Goal: Find specific page/section: Find specific page/section

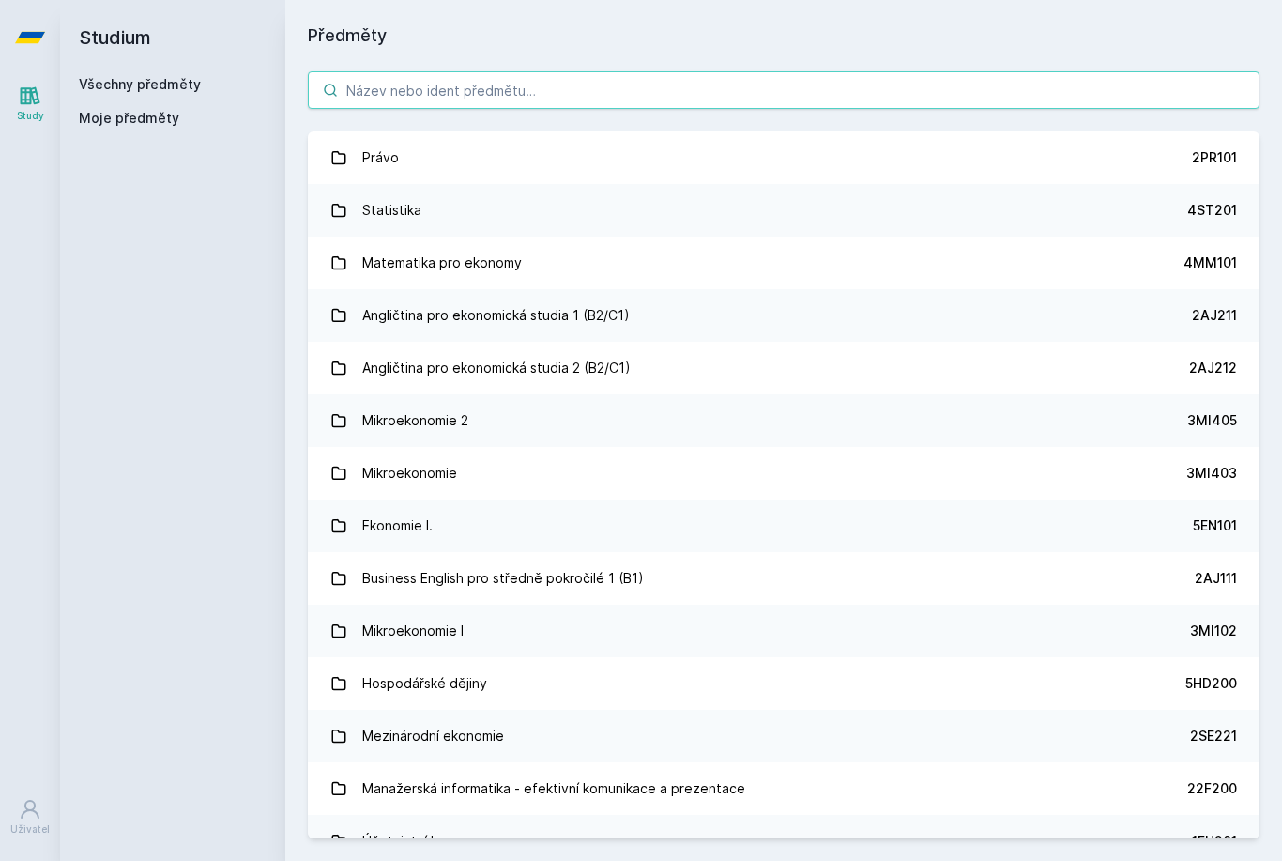
click at [683, 87] on input "search" at bounding box center [784, 90] width 952 height 38
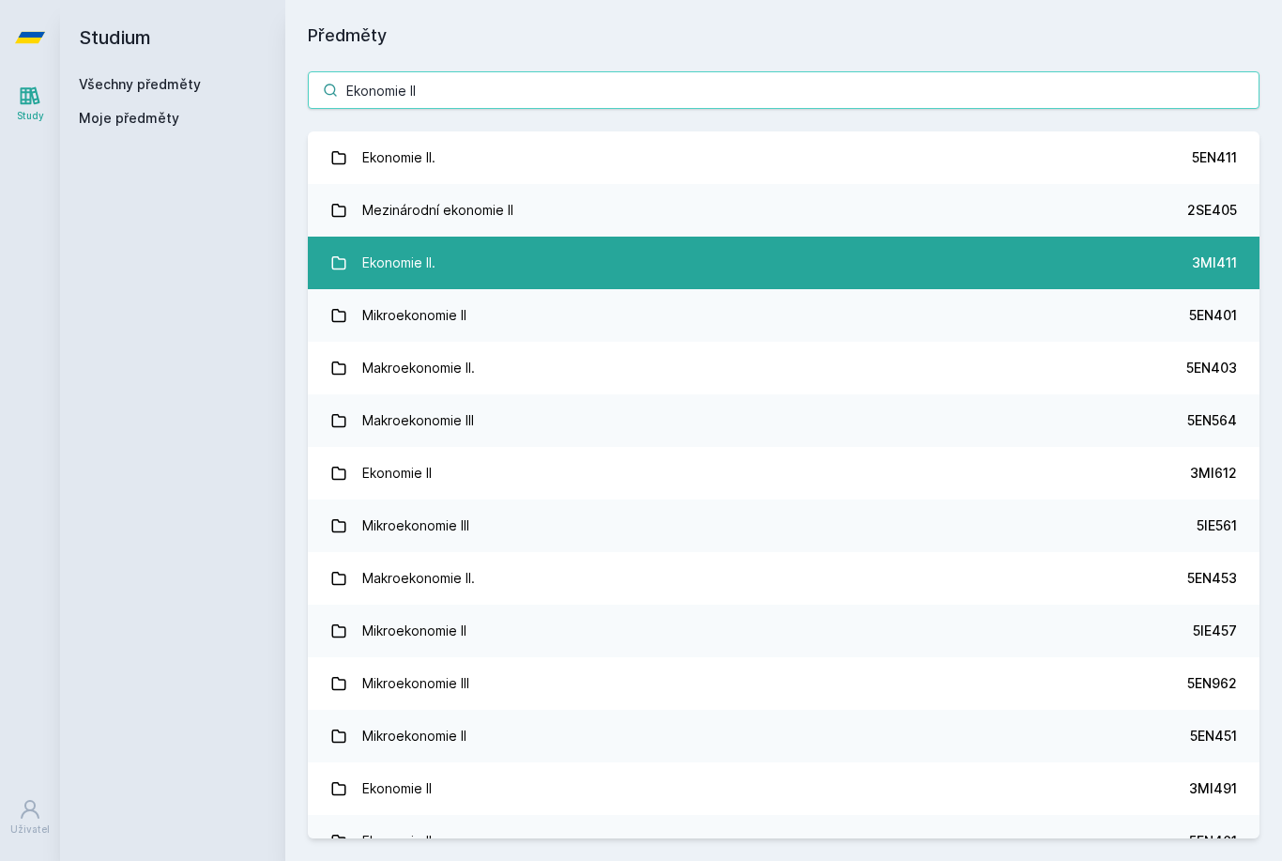
type input "Ekonomie II"
click at [1212, 256] on div "3MI411" at bounding box center [1214, 262] width 45 height 19
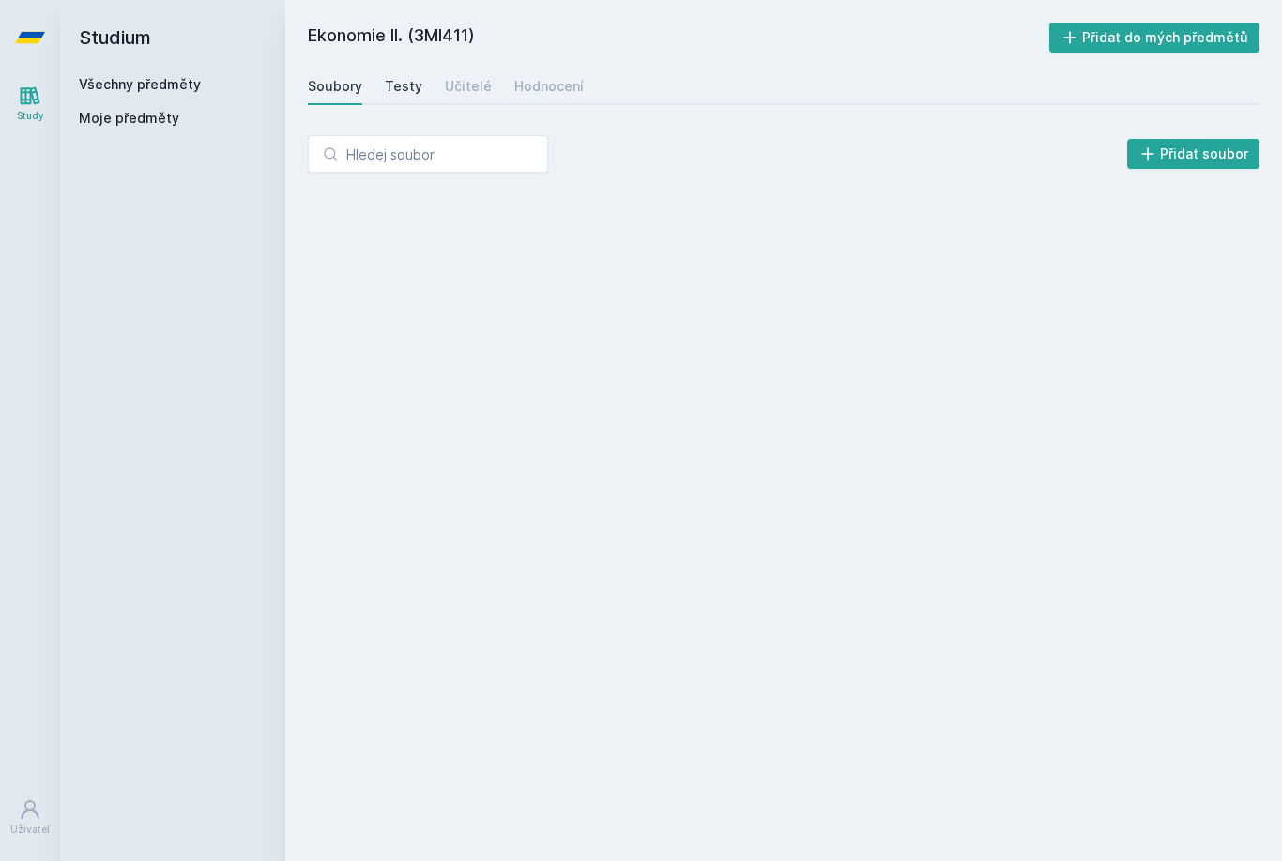
click at [405, 99] on link "Testy" at bounding box center [404, 87] width 38 height 38
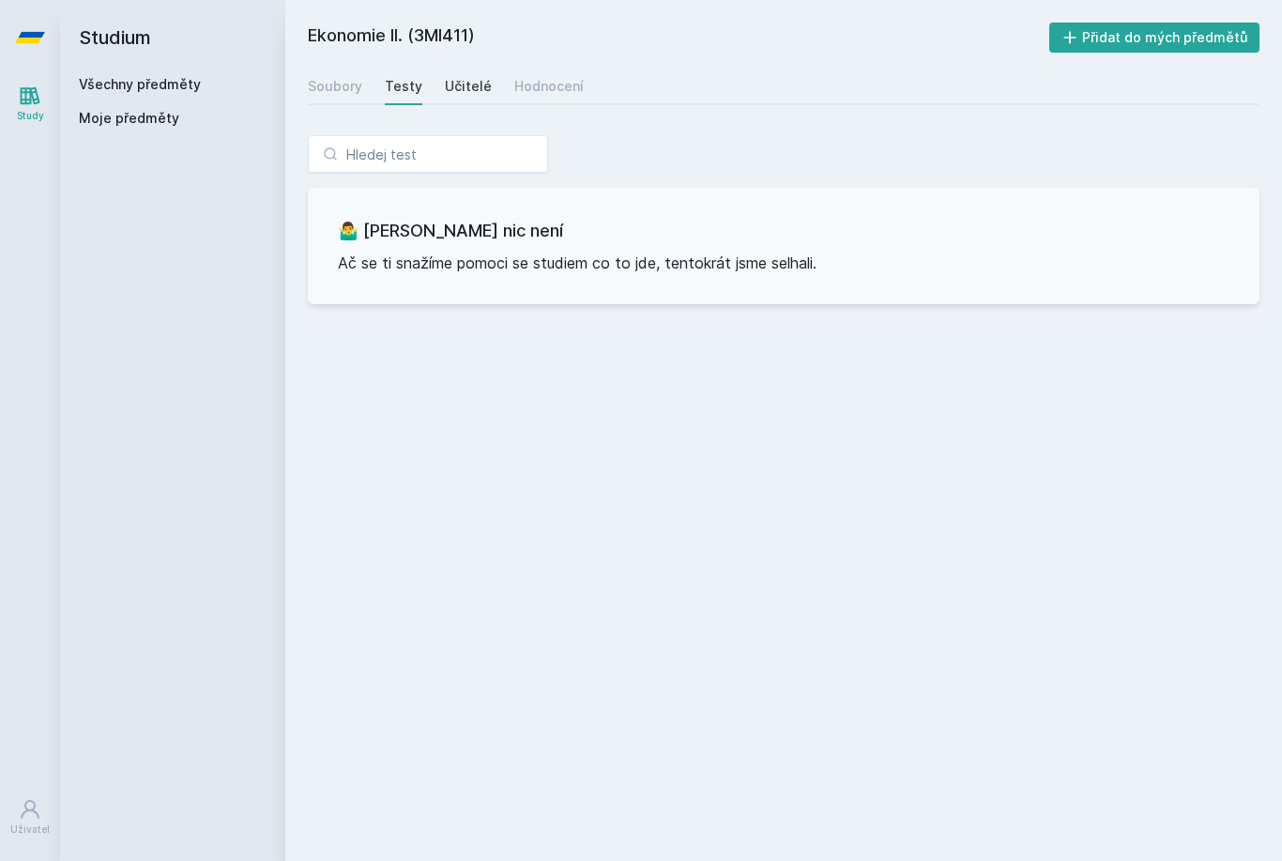
click at [470, 84] on div "Učitelé" at bounding box center [468, 86] width 47 height 19
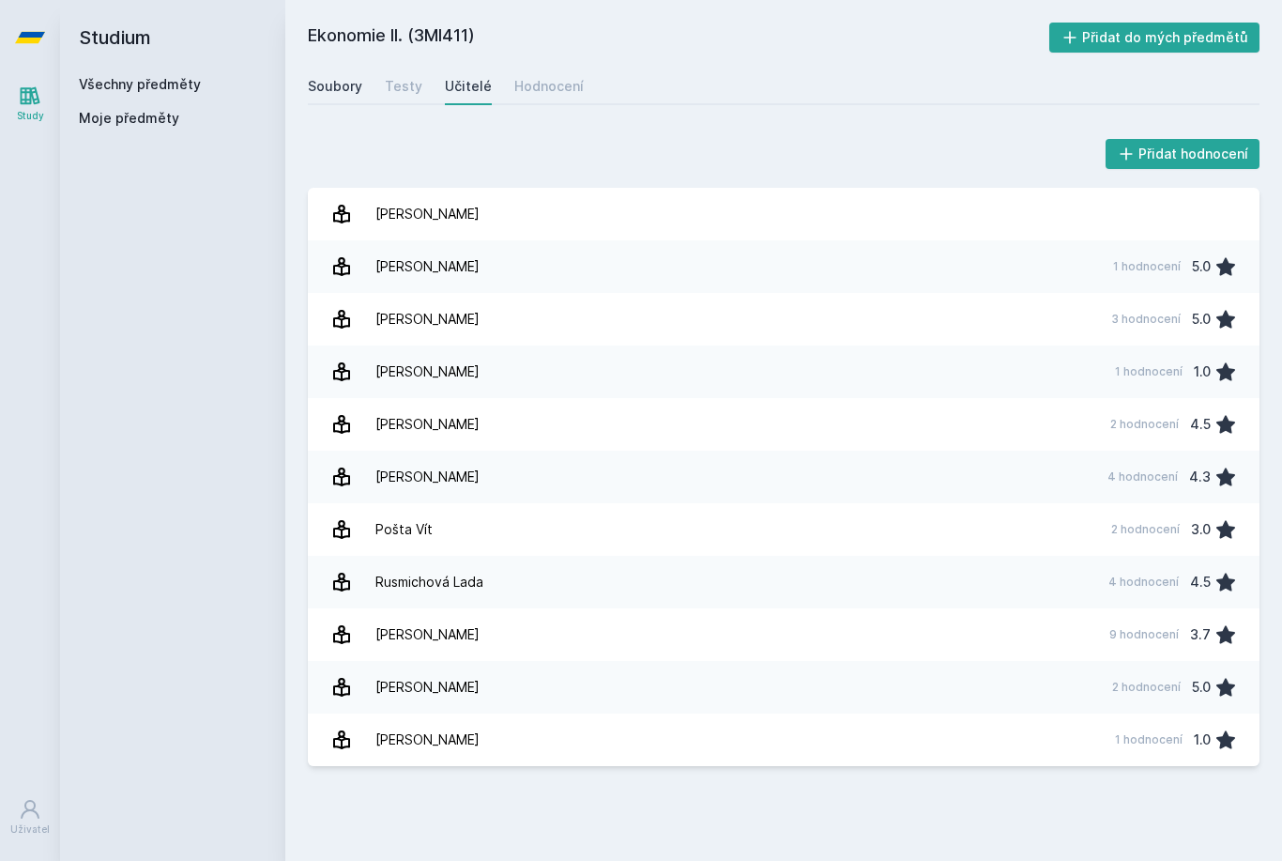
click at [344, 100] on link "Soubory" at bounding box center [335, 87] width 54 height 38
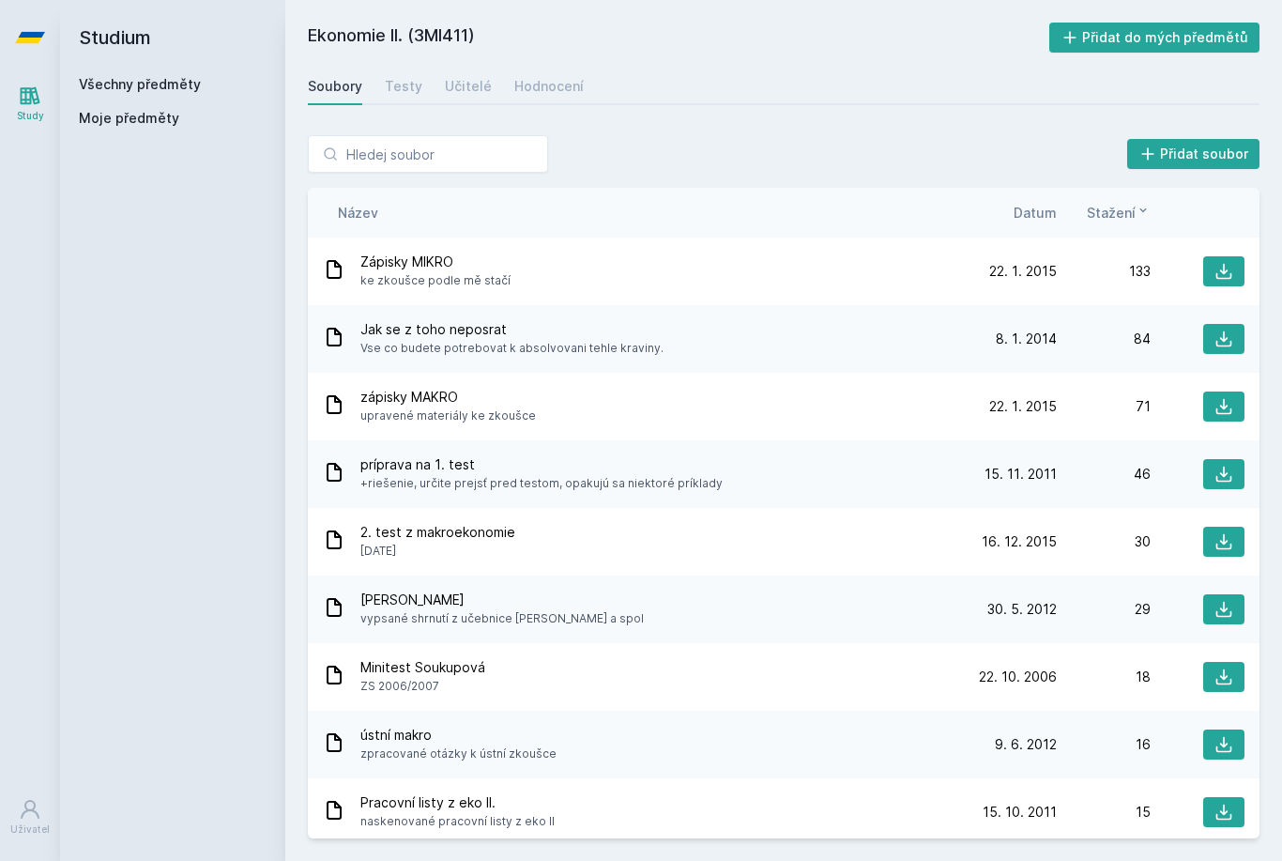
click at [1038, 194] on div "Název Datum Stažení" at bounding box center [784, 213] width 952 height 50
click at [1045, 203] on span "Datum" at bounding box center [1035, 213] width 43 height 20
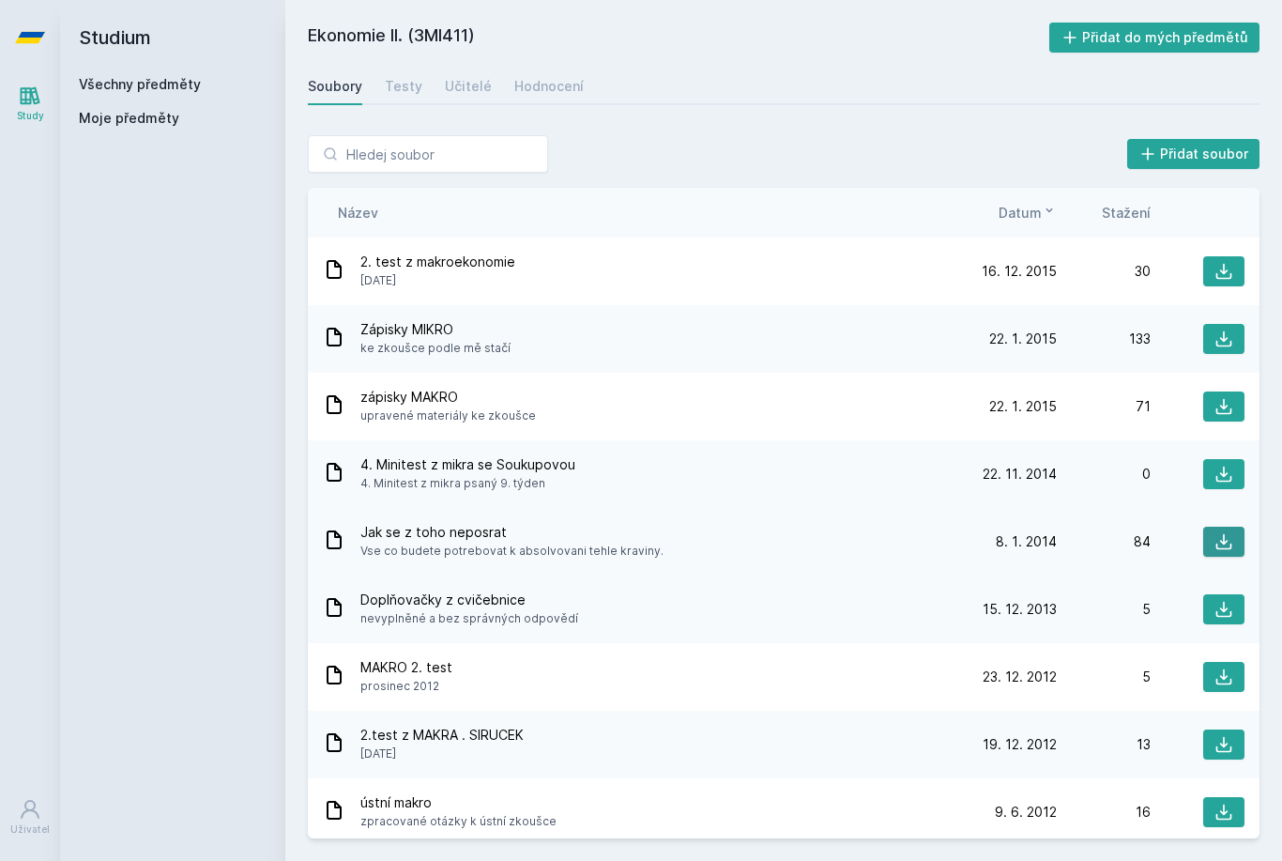
click at [1216, 545] on icon at bounding box center [1224, 541] width 19 height 19
click at [1220, 341] on icon at bounding box center [1224, 339] width 19 height 19
